Goal: Task Accomplishment & Management: Use online tool/utility

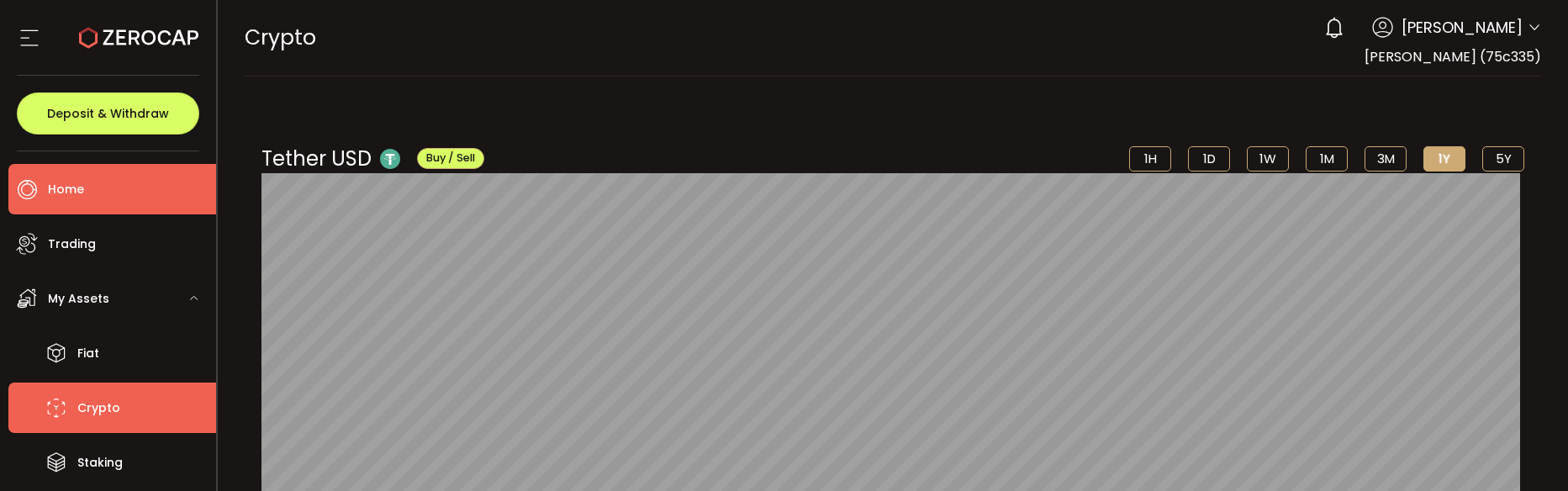
click at [108, 186] on li "Home" at bounding box center [112, 189] width 207 height 50
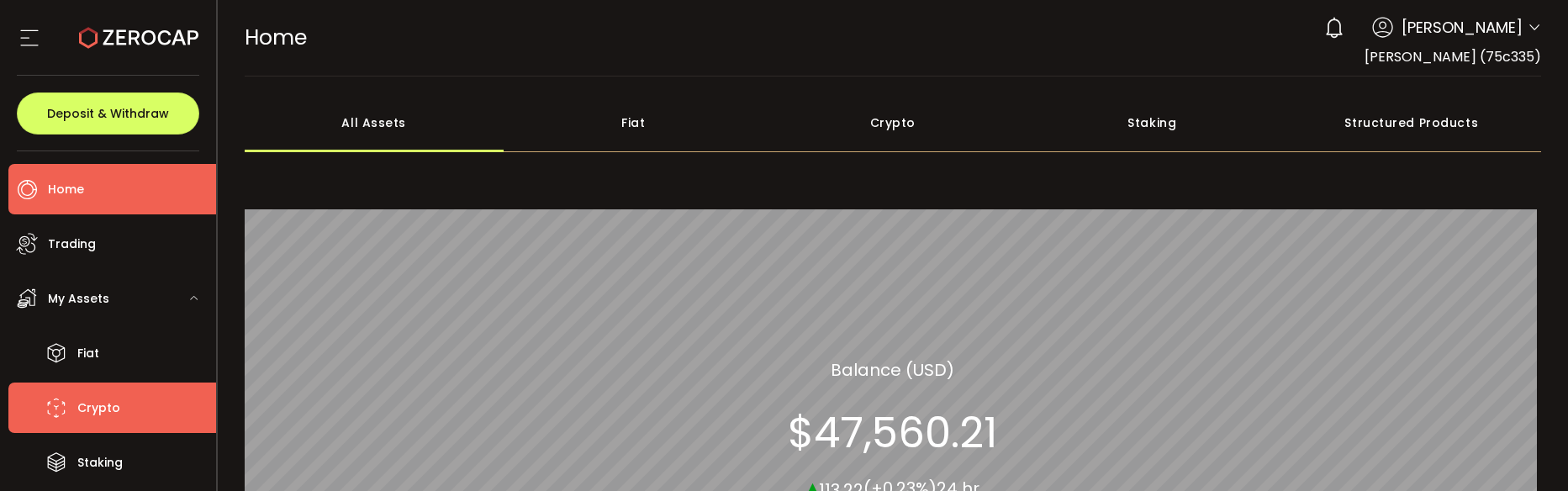
click at [135, 413] on li "Crypto" at bounding box center [112, 407] width 207 height 50
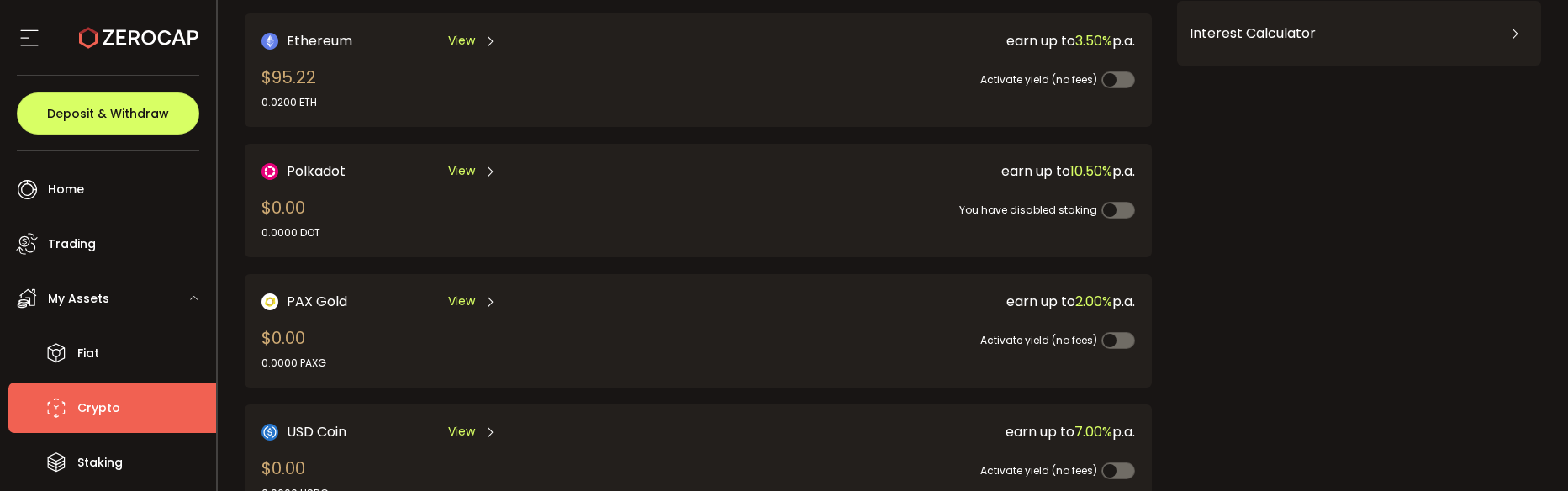
scroll to position [168, 0]
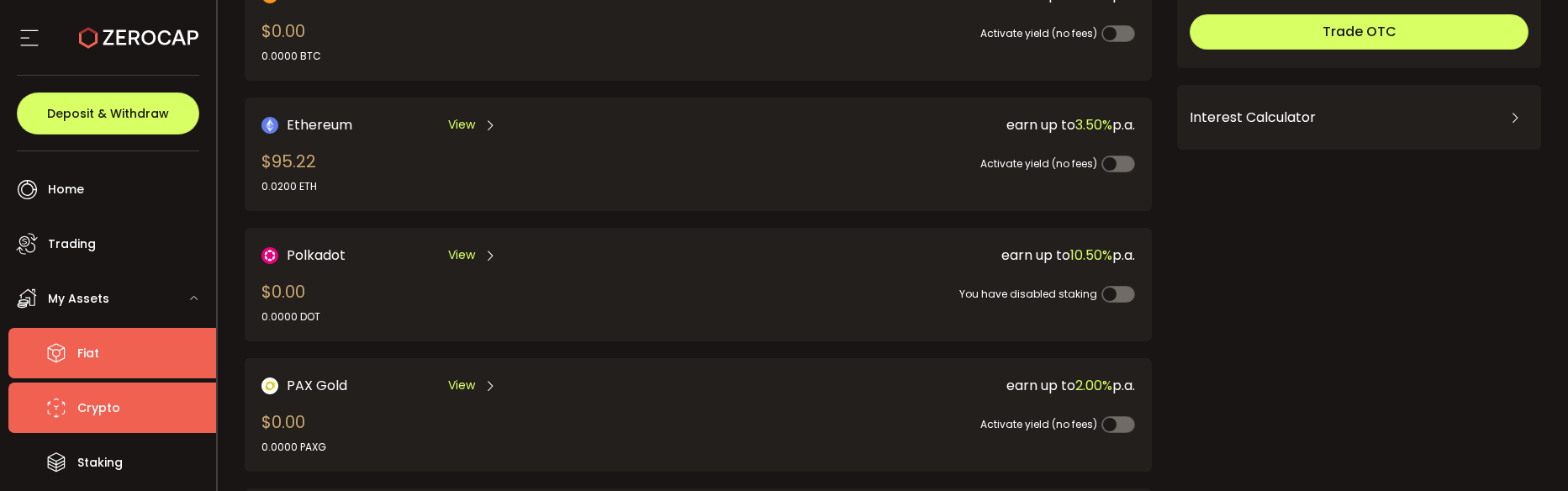
click at [100, 345] on li "Fiat" at bounding box center [112, 353] width 207 height 50
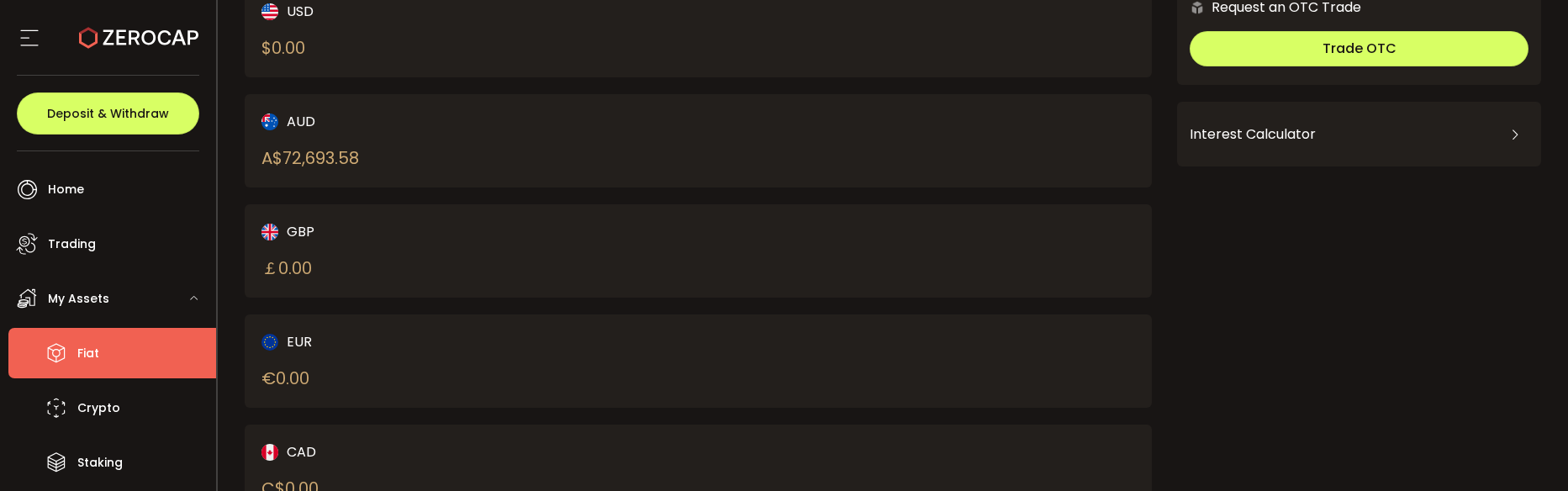
scroll to position [252, 0]
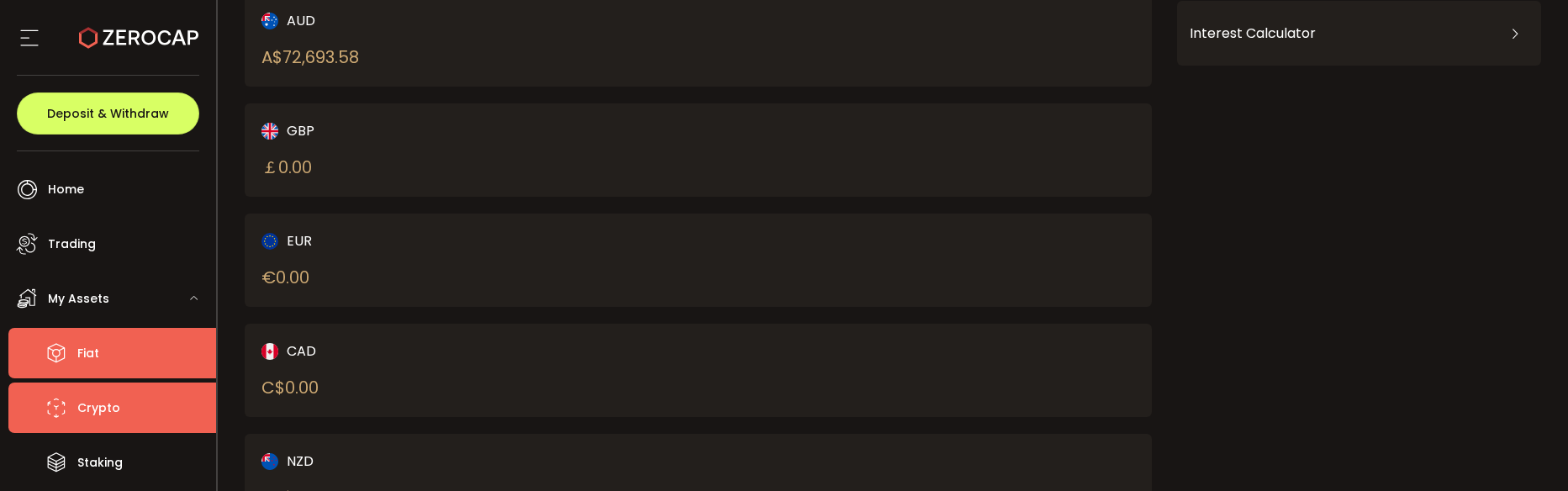
click at [124, 403] on li "Crypto" at bounding box center [112, 407] width 207 height 50
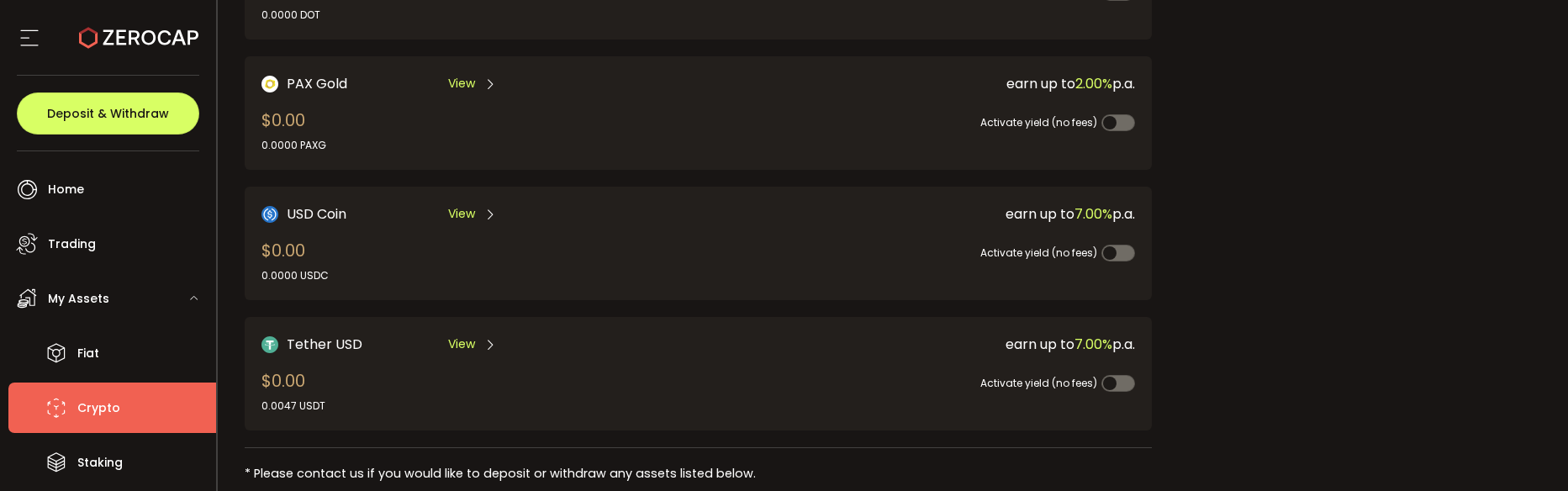
scroll to position [508, 0]
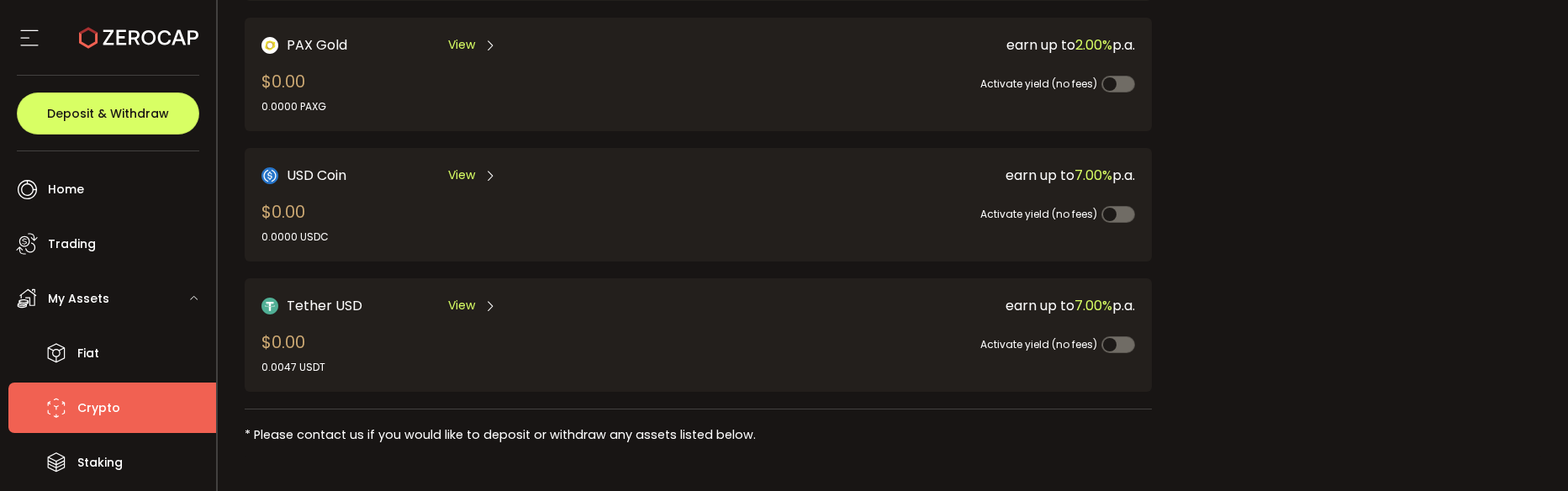
click at [1110, 345] on span at bounding box center [1118, 344] width 33 height 17
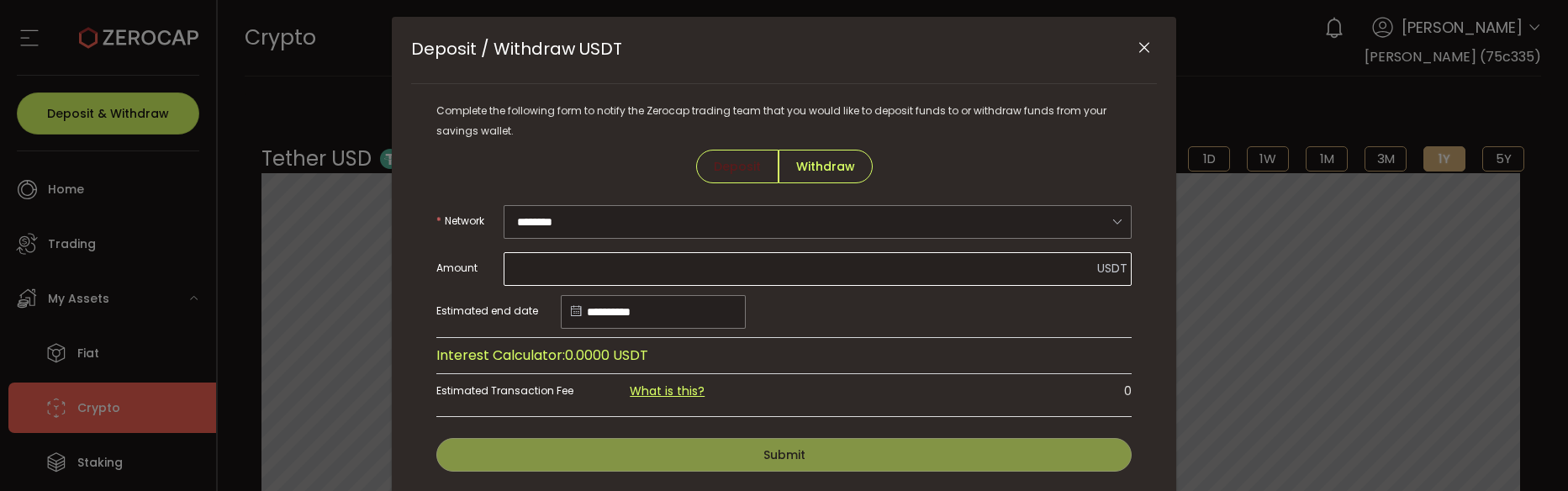
scroll to position [111, 0]
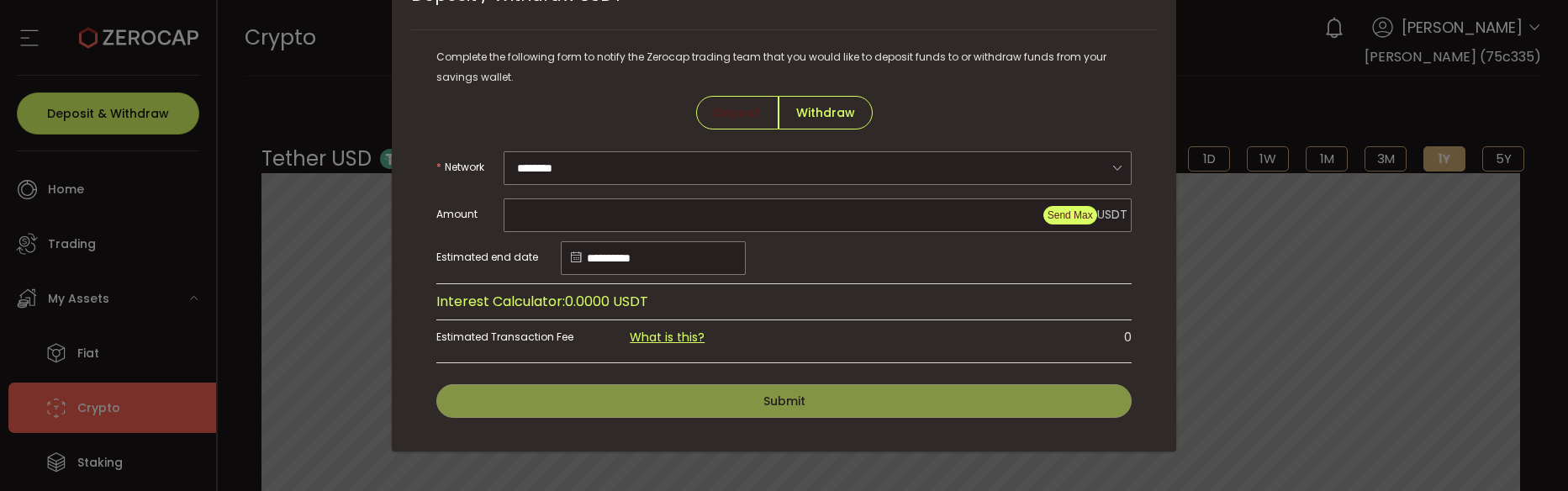
click at [1066, 214] on span "Send Max" at bounding box center [1070, 214] width 45 height 12
type input "********"
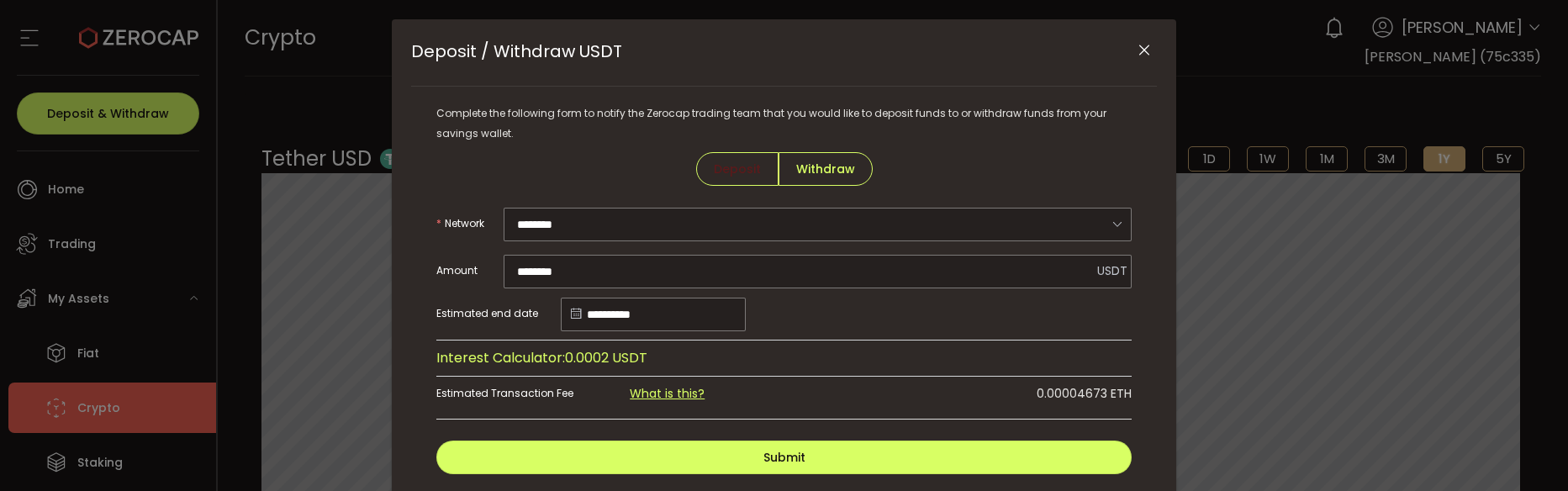
scroll to position [0, 0]
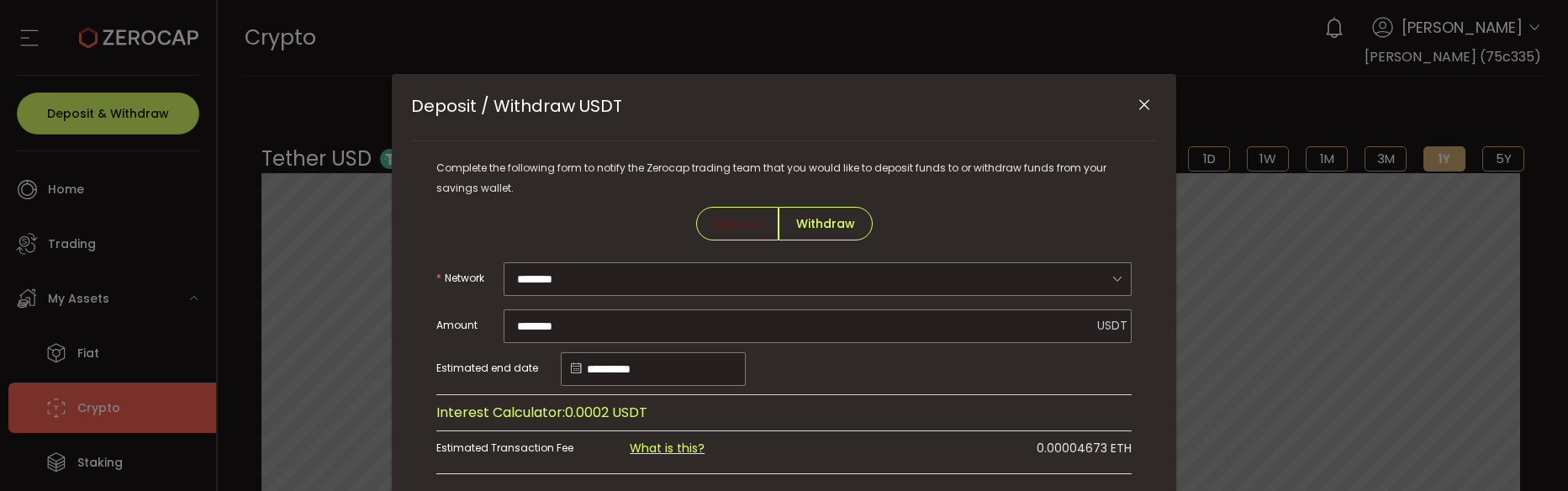
click at [1136, 100] on icon "Close" at bounding box center [1144, 105] width 17 height 17
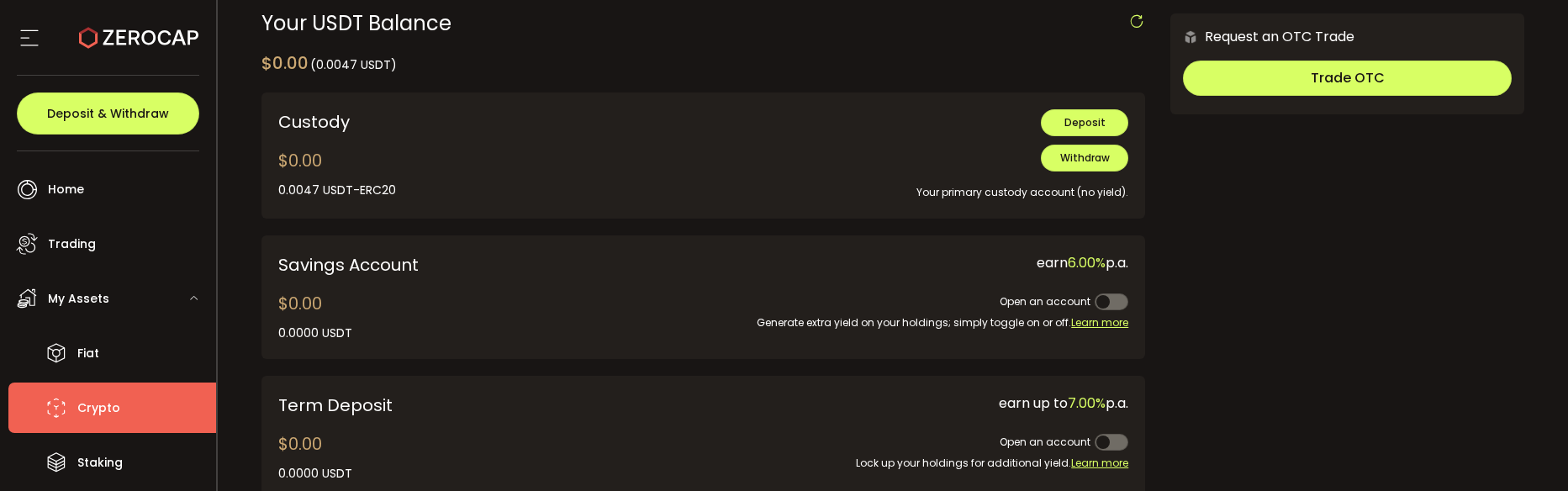
scroll to position [588, 0]
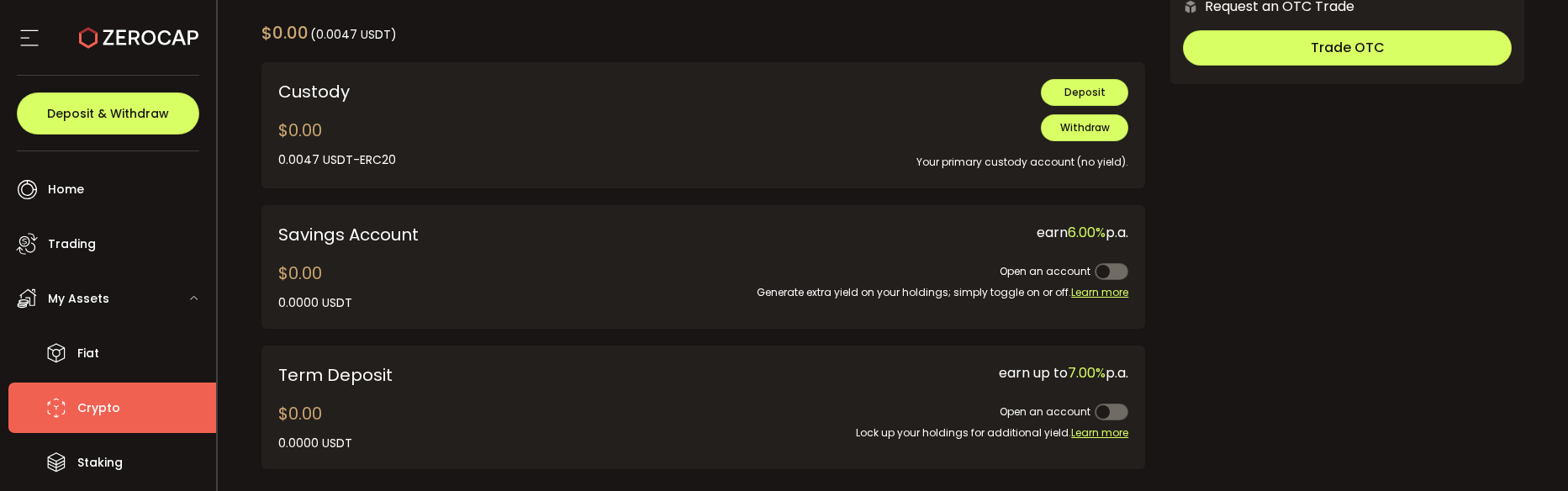
click at [1105, 274] on span at bounding box center [1111, 271] width 33 height 17
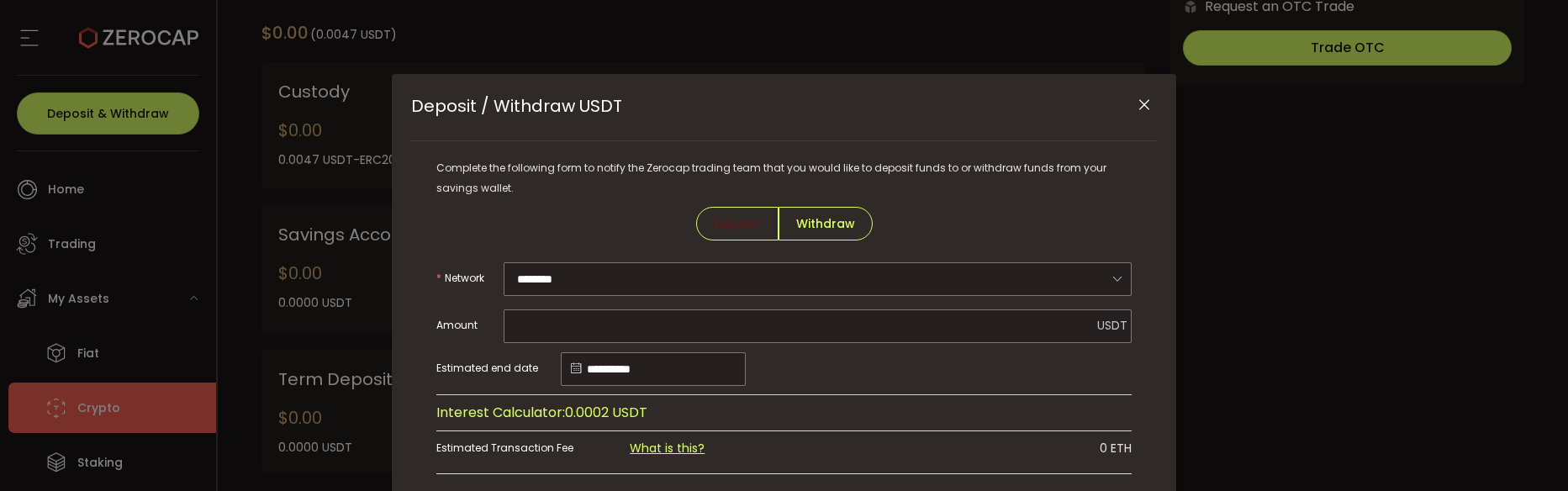
click at [1143, 113] on icon "Close" at bounding box center [1144, 105] width 17 height 17
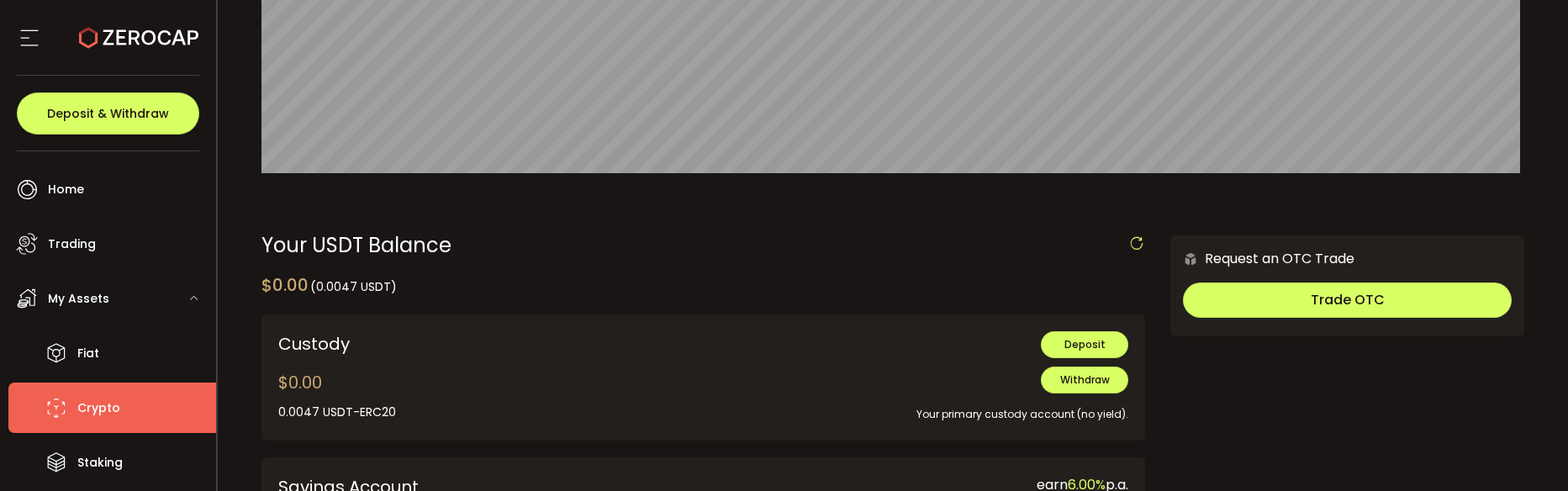
scroll to position [672, 0]
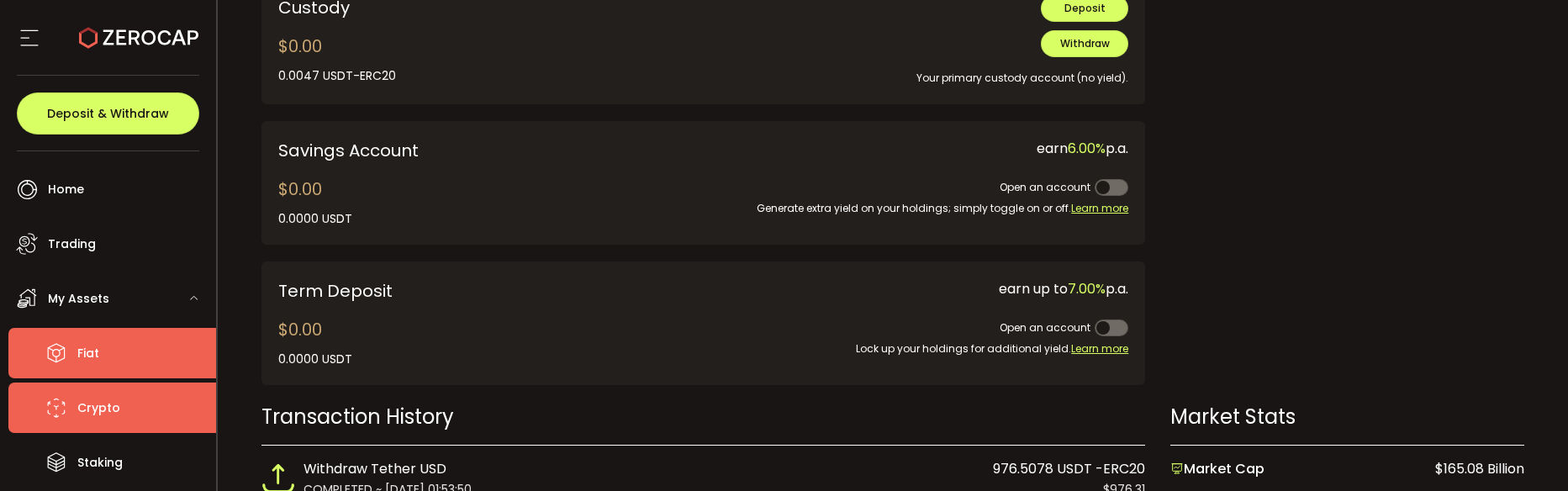
drag, startPoint x: 128, startPoint y: 352, endPoint x: 124, endPoint y: 373, distance: 21.4
click at [128, 352] on li "Fiat" at bounding box center [112, 353] width 207 height 50
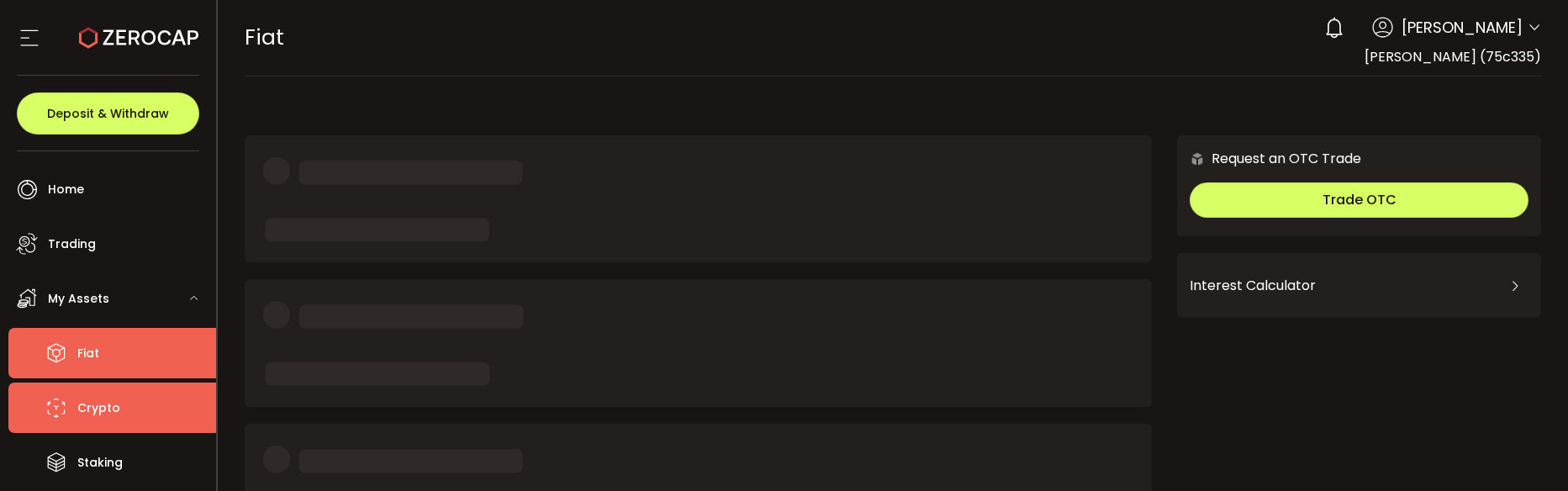
click at [128, 412] on li "Crypto" at bounding box center [112, 407] width 207 height 50
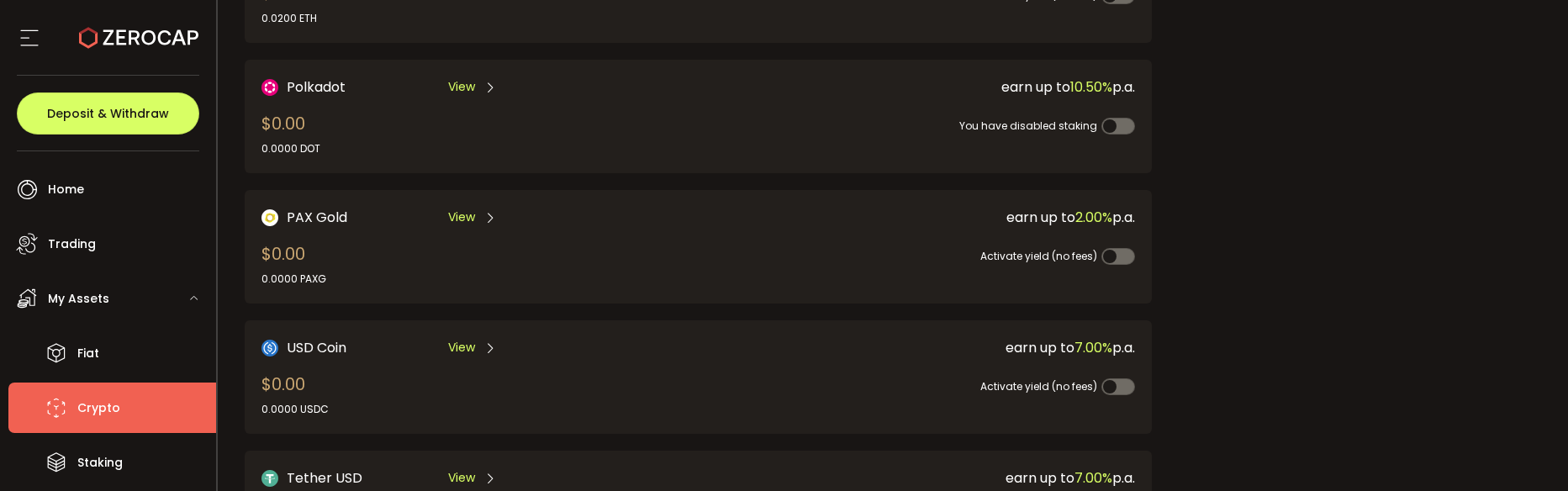
scroll to position [508, 0]
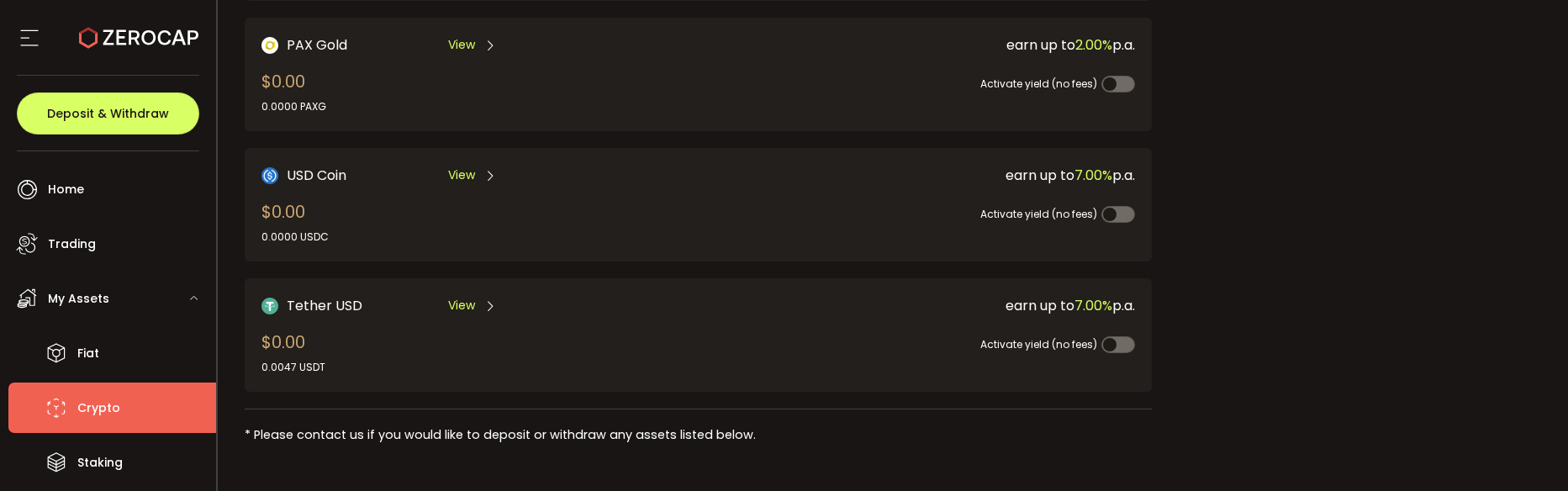
click at [473, 307] on span "View" at bounding box center [462, 305] width 27 height 18
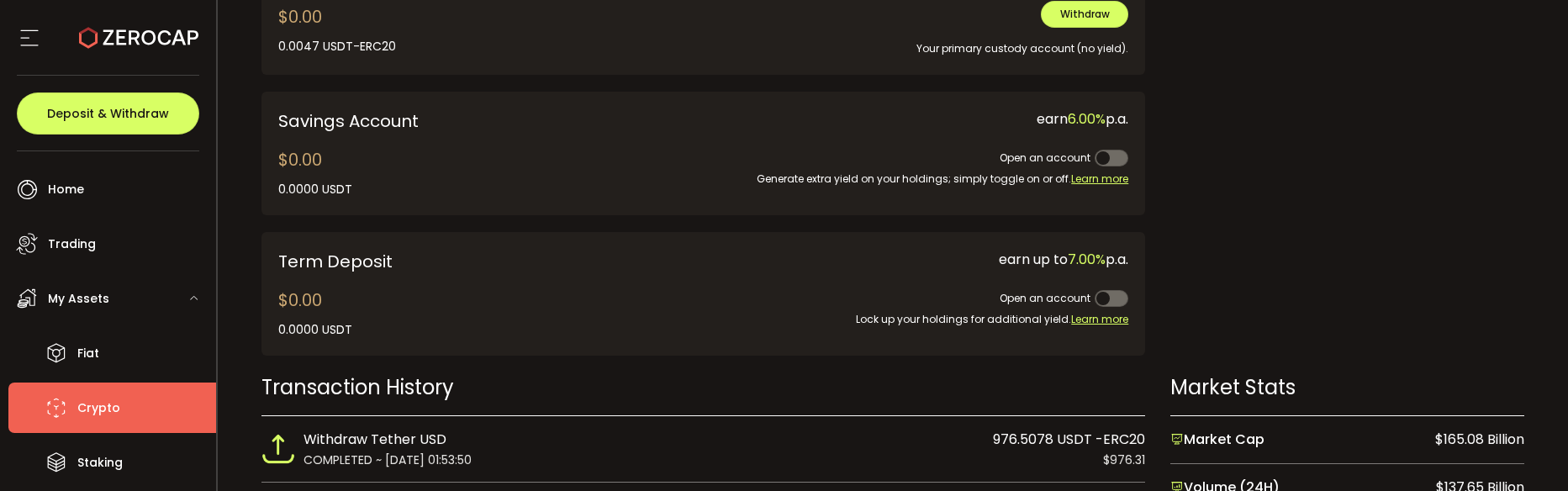
scroll to position [672, 0]
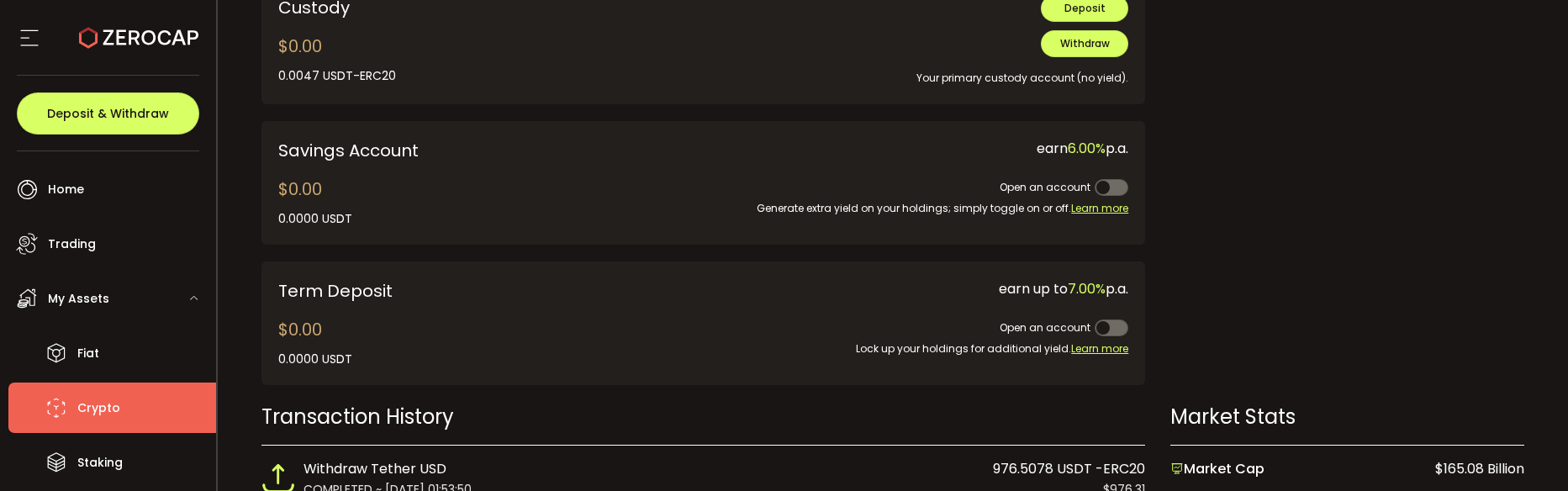
click at [1116, 327] on span at bounding box center [1111, 327] width 33 height 17
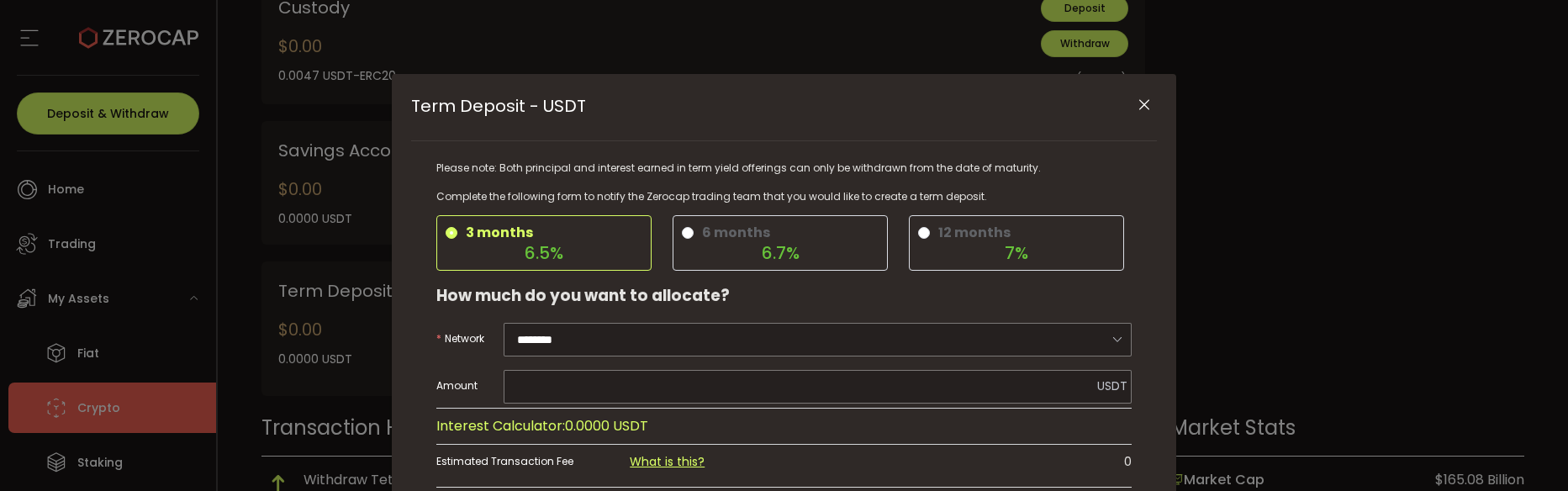
click at [1151, 105] on button "Close" at bounding box center [1144, 105] width 30 height 30
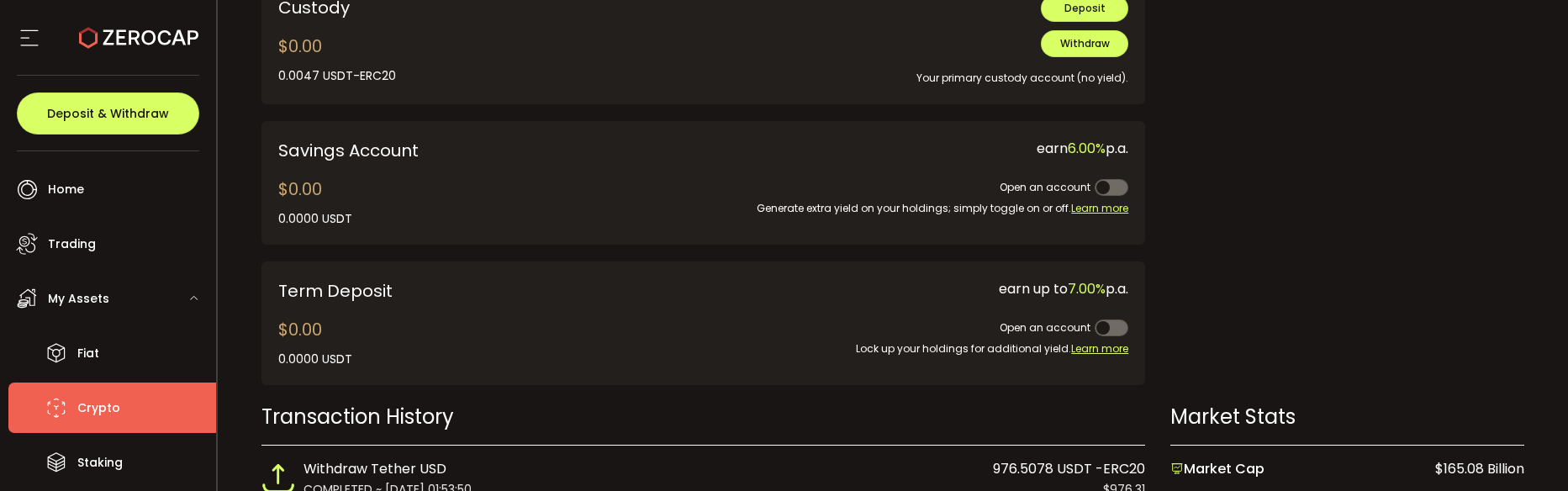
click at [121, 406] on li "Crypto" at bounding box center [112, 407] width 207 height 50
